Goal: Contribute content

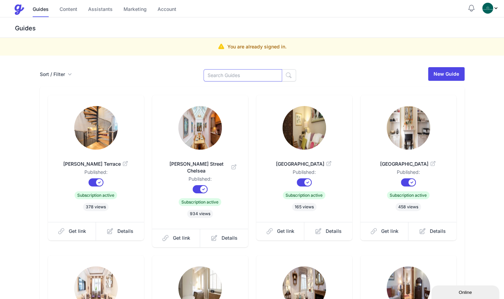
click at [232, 78] on input at bounding box center [243, 75] width 79 height 12
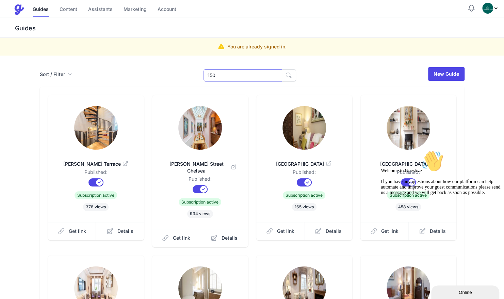
type input "150"
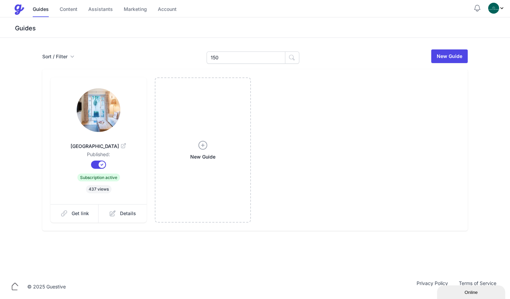
click at [110, 127] on img at bounding box center [99, 110] width 44 height 44
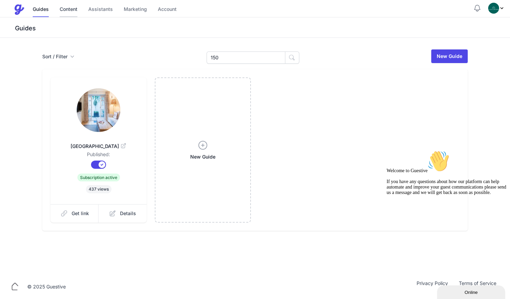
click at [64, 10] on link "Content" at bounding box center [69, 9] width 18 height 15
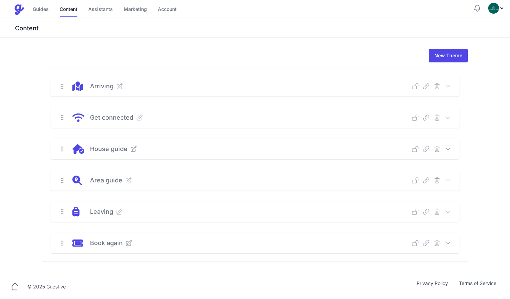
click at [449, 117] on icon at bounding box center [447, 117] width 7 height 7
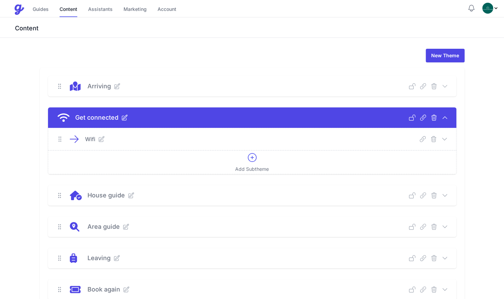
click at [443, 139] on icon at bounding box center [444, 139] width 7 height 7
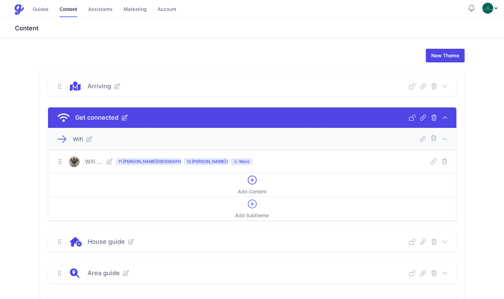
click at [112, 161] on icon at bounding box center [109, 161] width 5 height 5
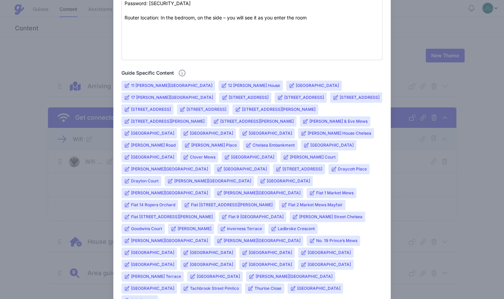
scroll to position [232, 0]
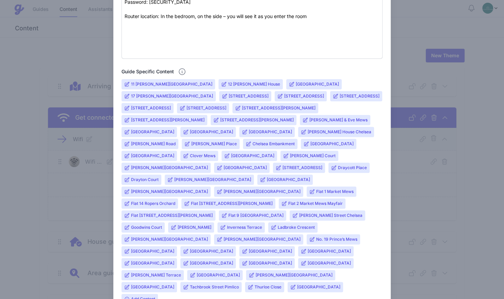
click at [296, 85] on input "[GEOGRAPHIC_DATA]" at bounding box center [317, 83] width 43 height 5
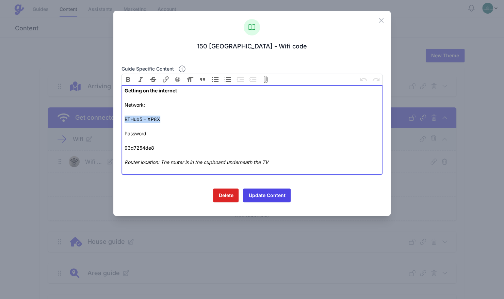
drag, startPoint x: 159, startPoint y: 118, endPoint x: 122, endPoint y: 118, distance: 36.8
click at [122, 118] on trix-editor "Getting on the internet Network: BTHub5 – XP8X Password: 93d7254de8 Router loca…" at bounding box center [252, 130] width 261 height 90
drag, startPoint x: 156, startPoint y: 146, endPoint x: 123, endPoint y: 146, distance: 33.4
click at [123, 146] on trix-editor "Getting on the internet Network: BT-TNA8R5 Password: 93d7254de8 Router location…" at bounding box center [252, 130] width 261 height 90
paste trix-editor "mDdyC964xcGYbV&nbsp;"
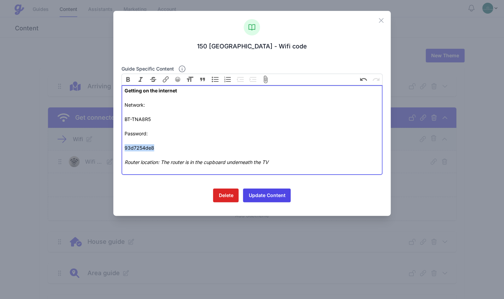
type trix-editor "<div><strong>Getting on the internet<br></strong><br></div><div>Network:&nbsp;<…"
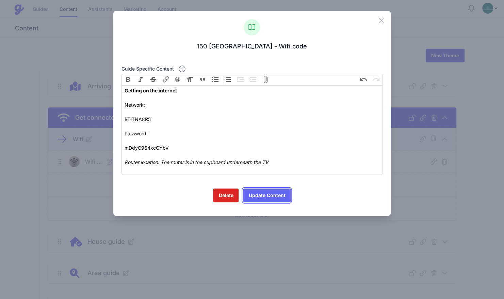
click at [263, 192] on button "Update Content" at bounding box center [267, 195] width 48 height 14
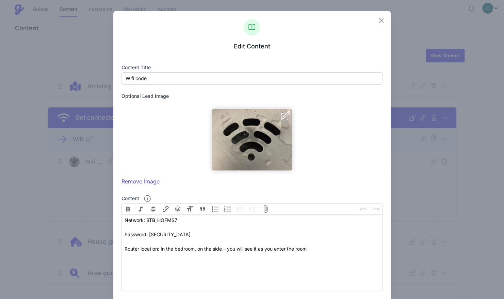
click at [379, 19] on icon "button" at bounding box center [381, 20] width 8 height 8
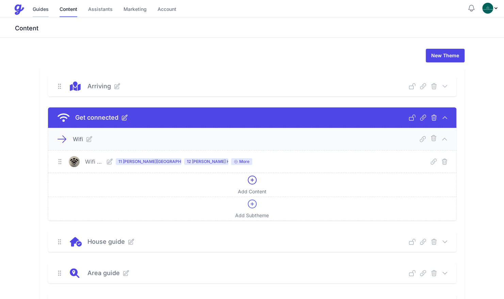
click at [38, 12] on link "Guides" at bounding box center [41, 9] width 16 height 15
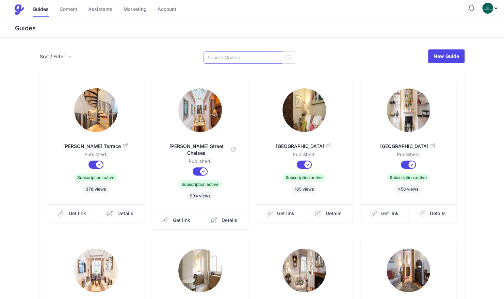
click at [230, 59] on input at bounding box center [243, 57] width 79 height 12
type input "150"
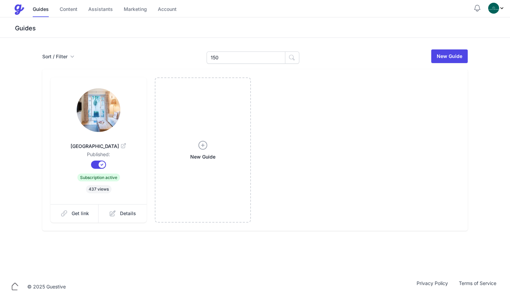
click at [106, 116] on img at bounding box center [99, 110] width 44 height 44
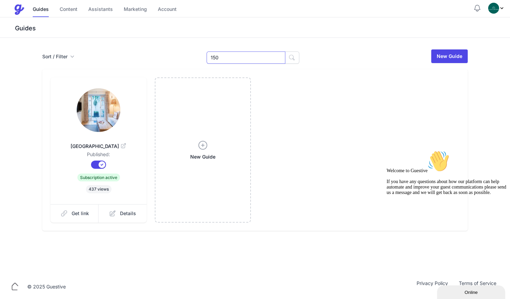
drag, startPoint x: 225, startPoint y: 55, endPoint x: 157, endPoint y: 46, distance: 69.0
click at [157, 46] on div "Sort / Filter Sort Name Created Unsorted All Published Unpublished Archived 150…" at bounding box center [255, 156] width 510 height 236
type input "e"
type input "che"
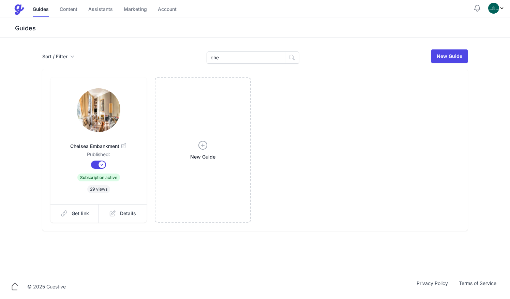
click at [72, 216] on span "Get link" at bounding box center [80, 213] width 17 height 7
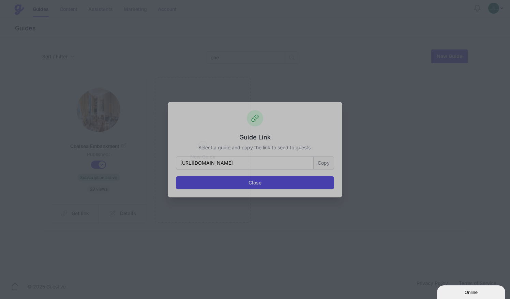
click at [328, 163] on button "Copy" at bounding box center [323, 162] width 20 height 13
